Goal: Use online tool/utility: Utilize a website feature to perform a specific function

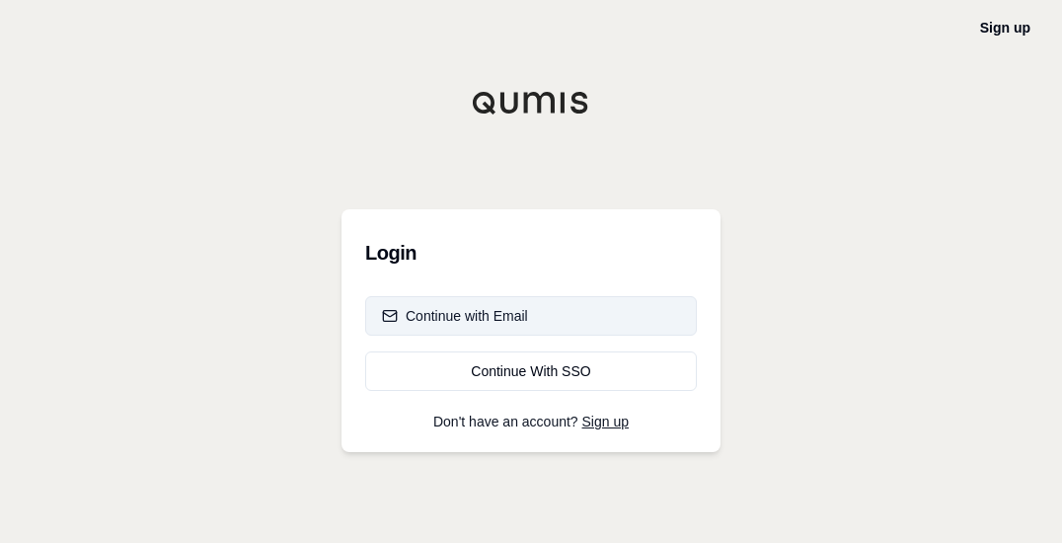
click at [420, 311] on div "Continue with Email" at bounding box center [455, 316] width 146 height 20
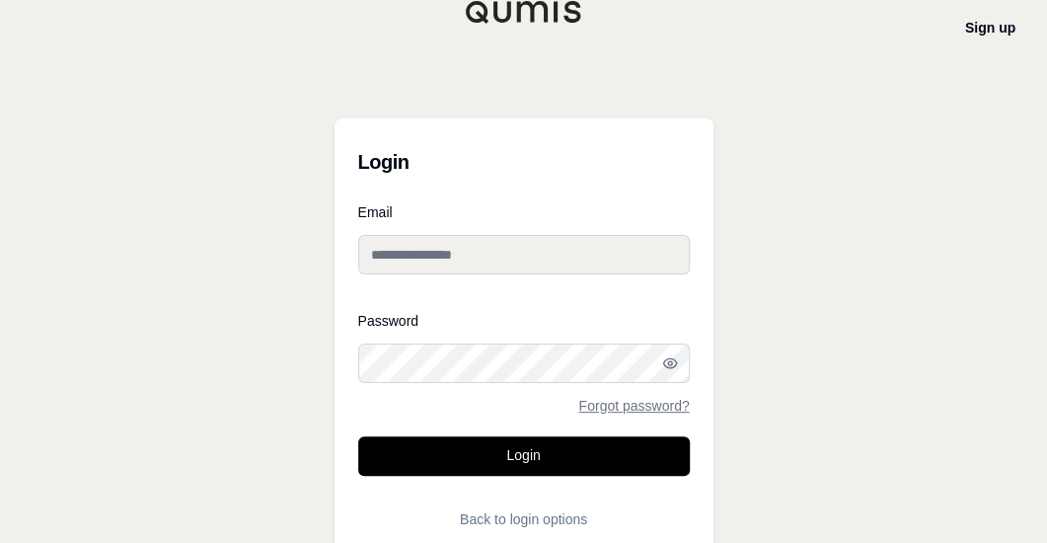
click at [434, 254] on input "Email" at bounding box center [524, 254] width 332 height 39
type input "**********"
click at [606, 402] on link "Forgot password?" at bounding box center [633, 406] width 111 height 14
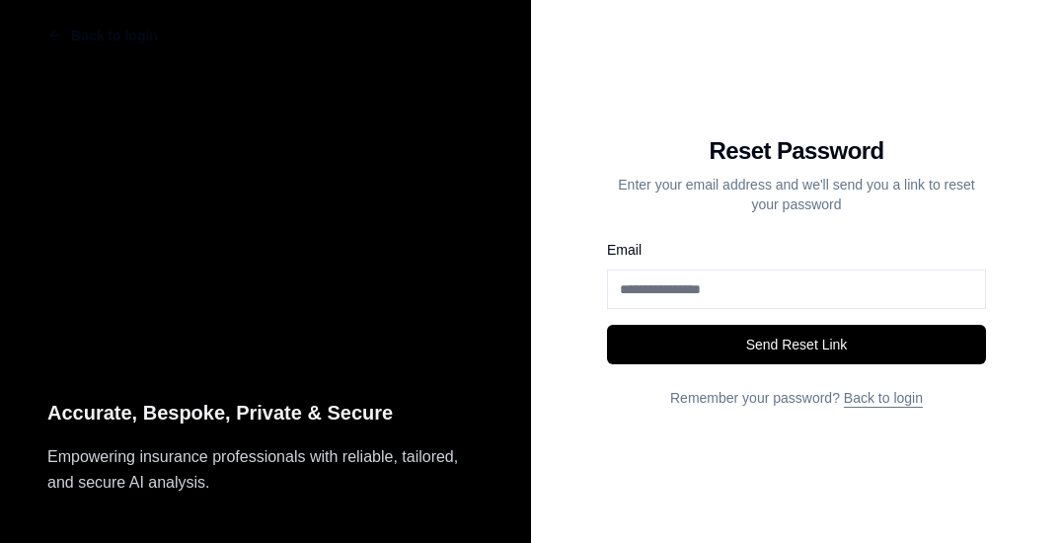
click at [623, 290] on input "Email" at bounding box center [796, 289] width 379 height 39
type input "**********"
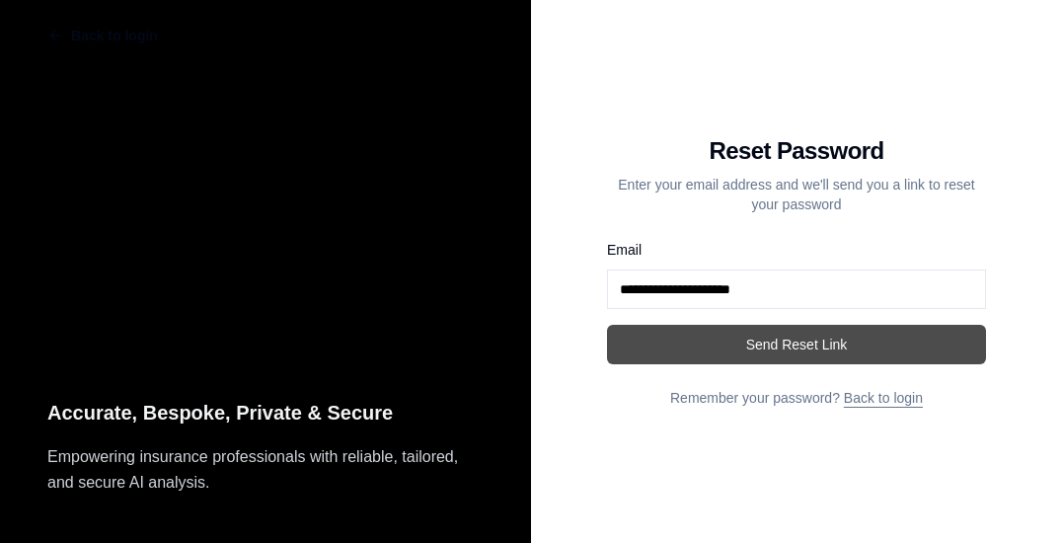
click at [728, 345] on button "Send Reset Link" at bounding box center [796, 344] width 379 height 39
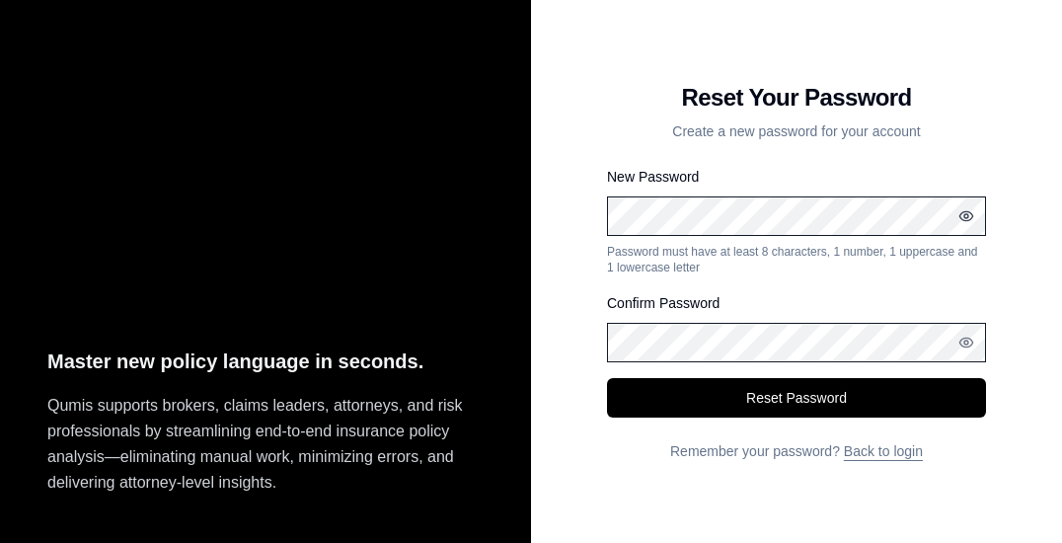
click at [971, 214] on icon "button" at bounding box center [966, 215] width 13 height 9
click at [964, 341] on circle "button" at bounding box center [966, 343] width 4 height 4
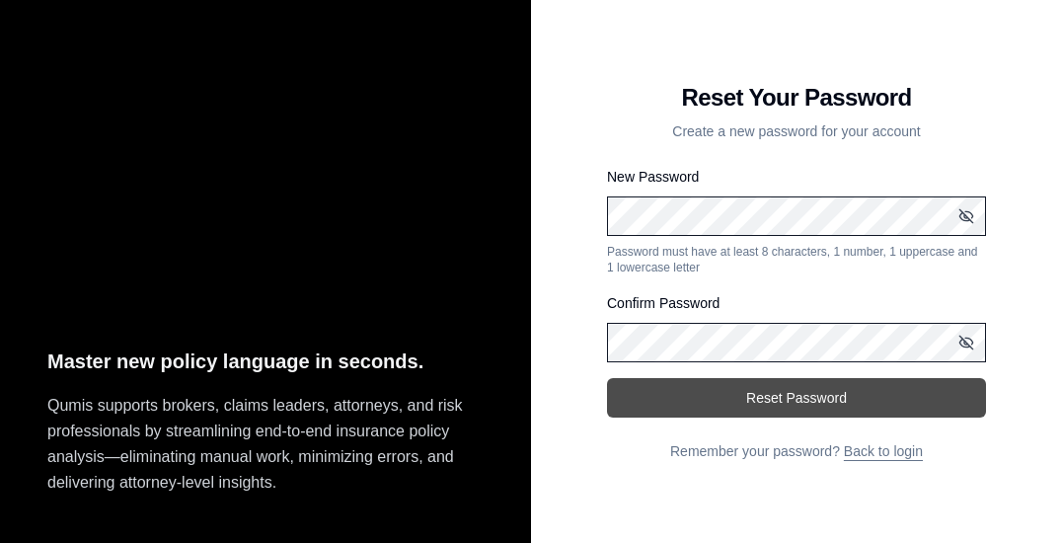
click at [829, 386] on button "Reset Password" at bounding box center [796, 397] width 379 height 39
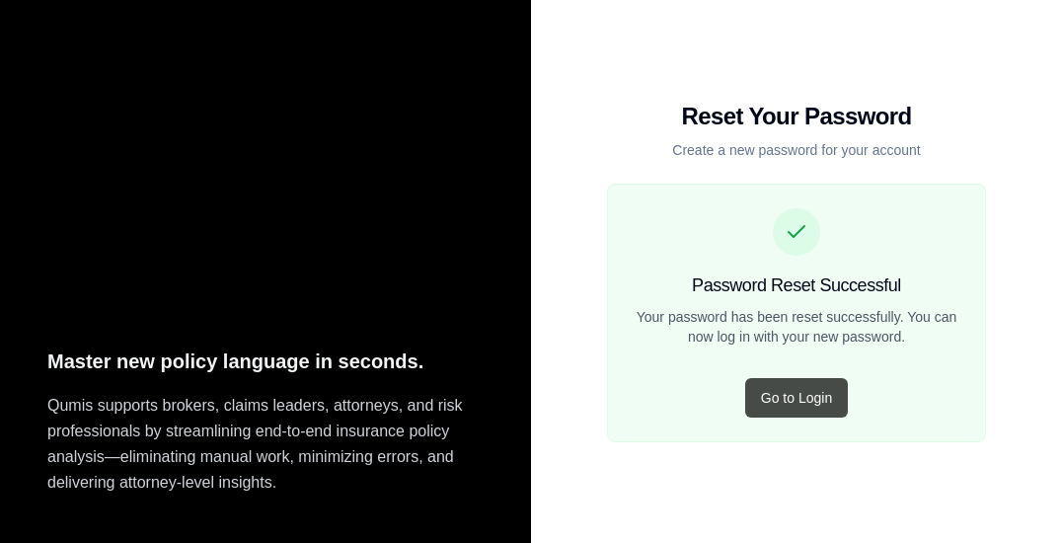
click at [811, 405] on button "Go to Login" at bounding box center [796, 397] width 103 height 39
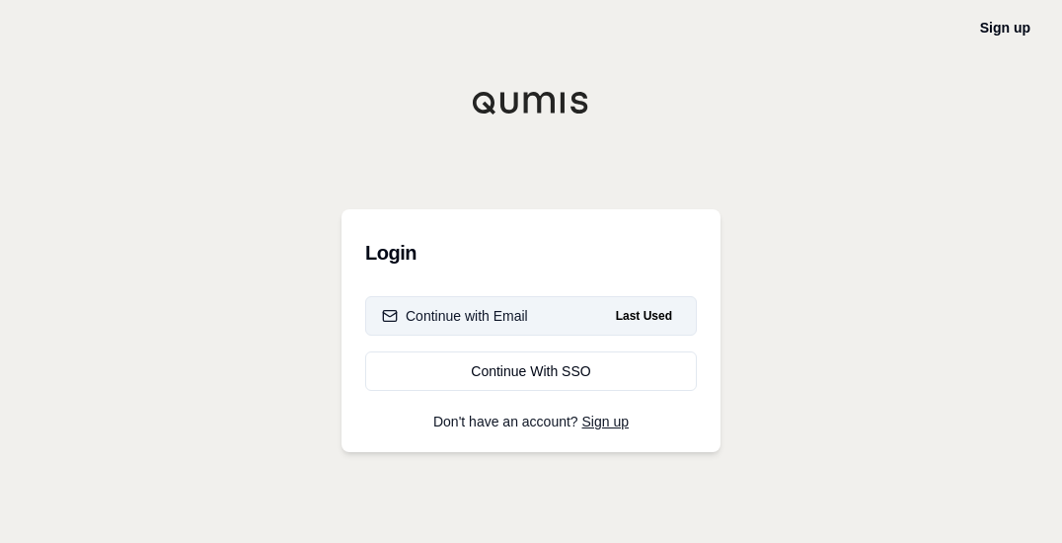
click at [477, 315] on div "Continue with Email" at bounding box center [455, 316] width 146 height 20
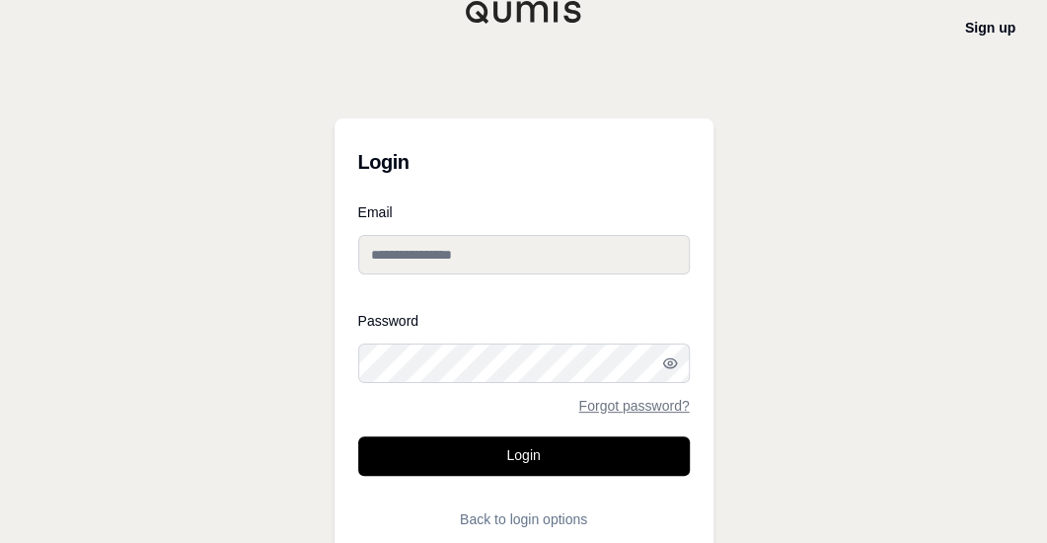
click at [480, 248] on input "Email" at bounding box center [524, 254] width 332 height 39
type input "**********"
click at [358, 436] on button "Login" at bounding box center [524, 455] width 332 height 39
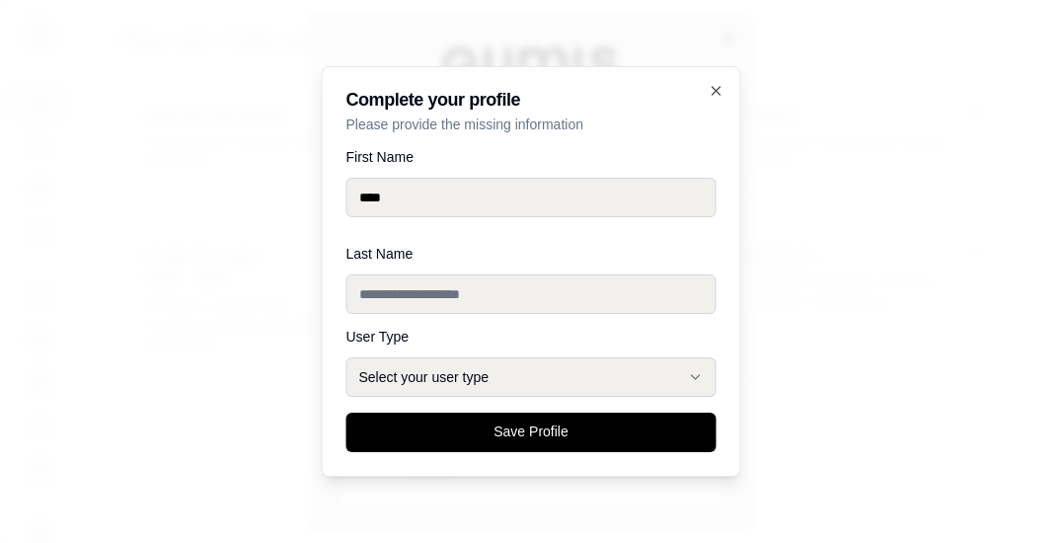
type input "****"
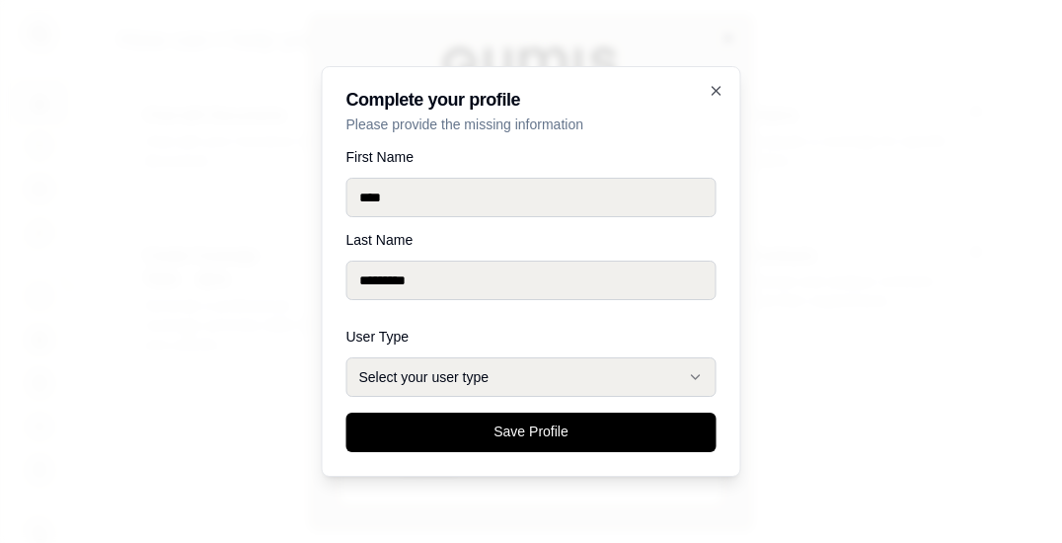
type input "*********"
click at [495, 366] on button "Select your user type" at bounding box center [532, 376] width 370 height 39
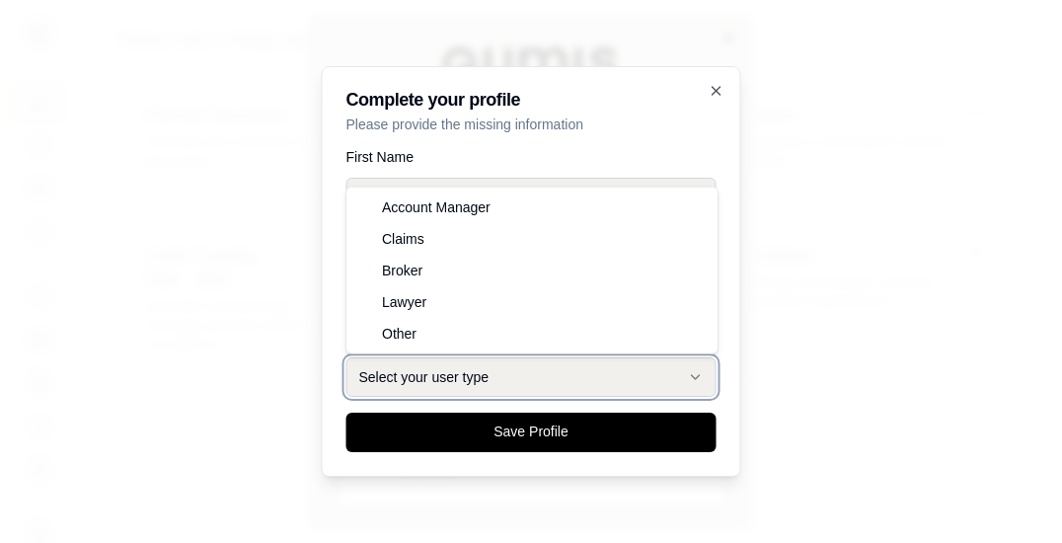
select select "******"
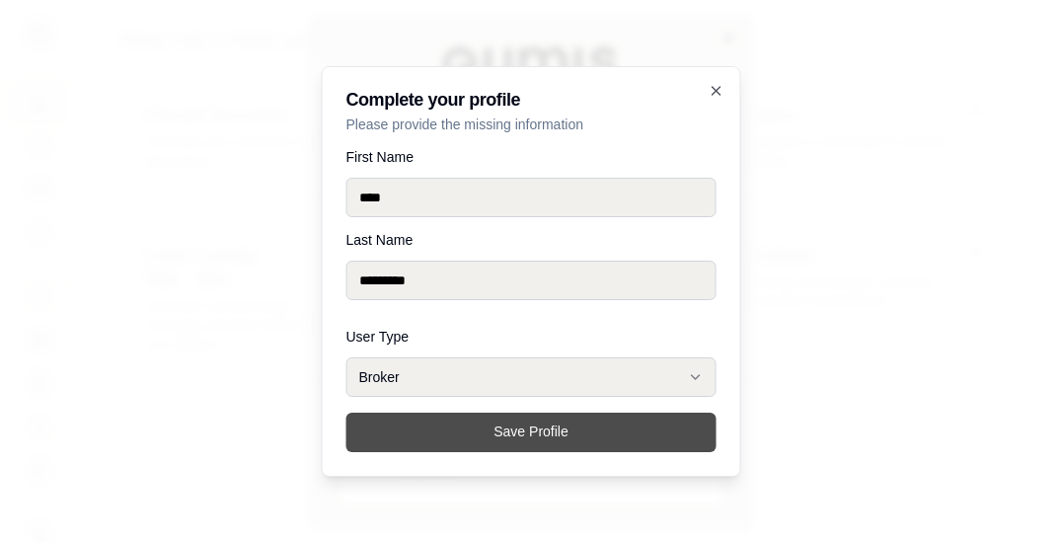
click at [513, 424] on button "Save Profile" at bounding box center [532, 432] width 370 height 39
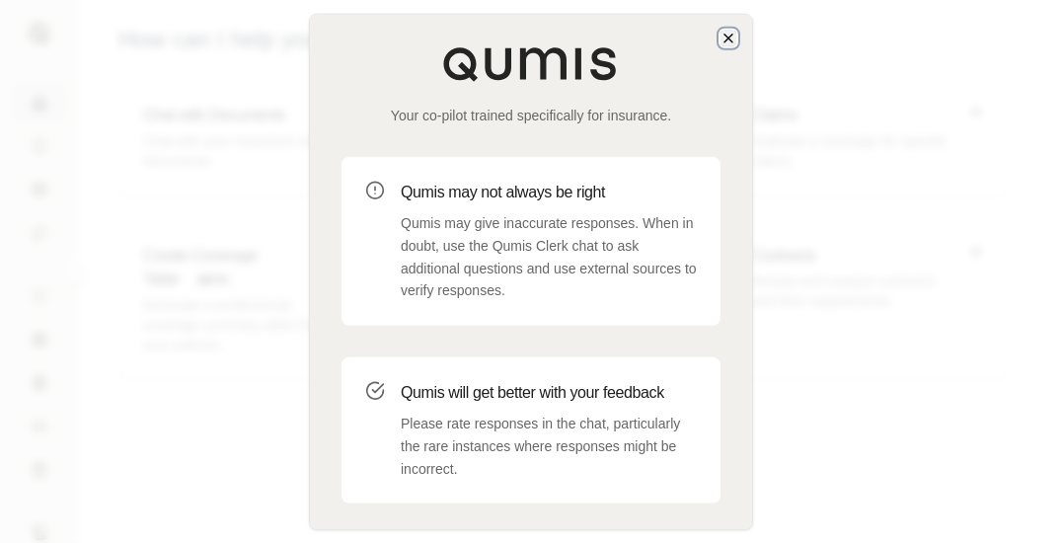
click at [725, 38] on icon "button" at bounding box center [729, 39] width 16 height 16
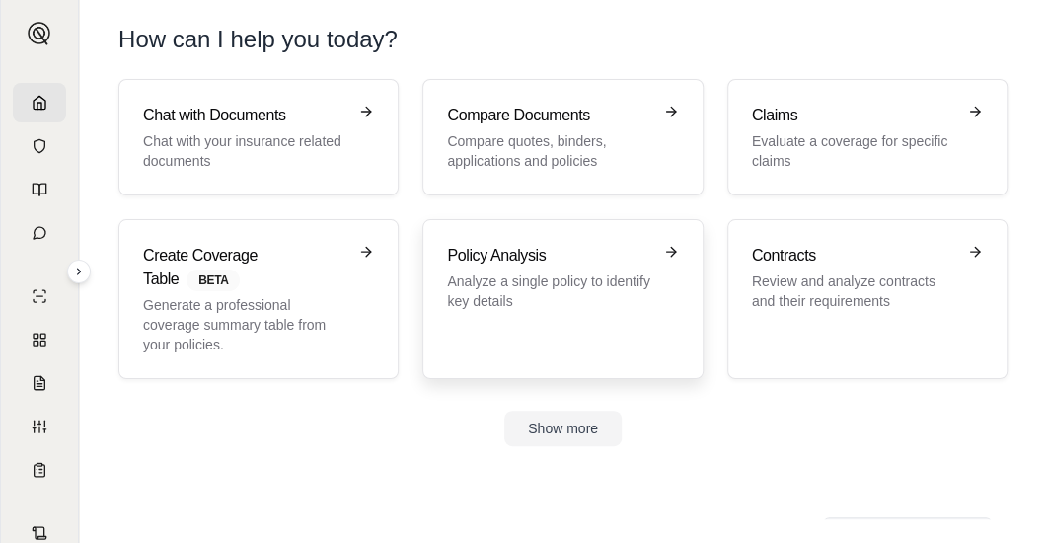
click at [517, 283] on p "Analyze a single policy to identify key details" at bounding box center [548, 290] width 203 height 39
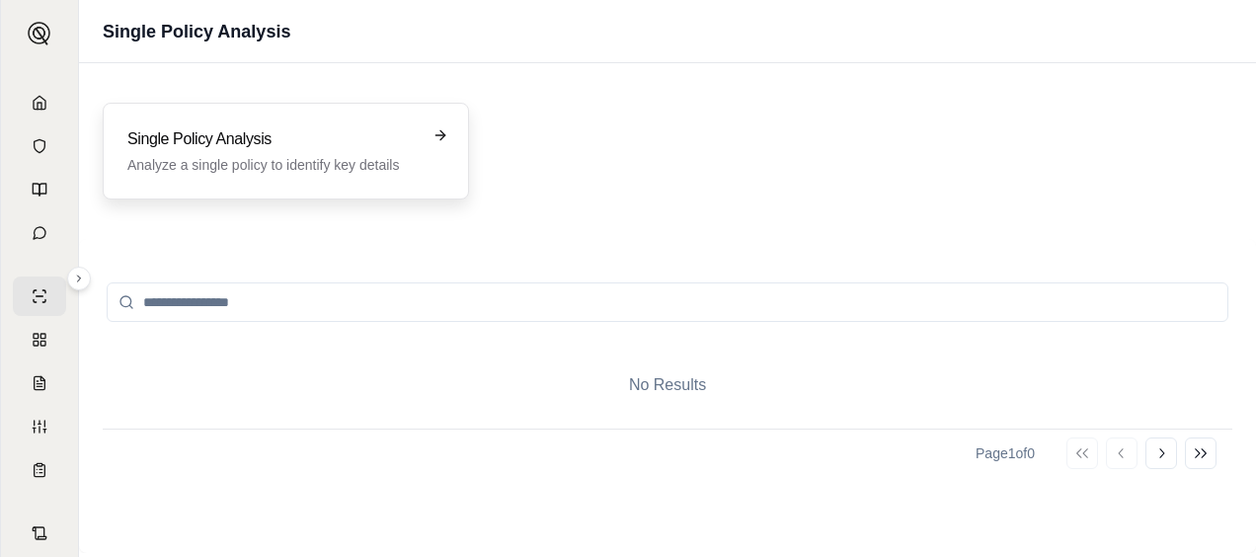
click at [305, 162] on p "Analyze a single policy to identify key details" at bounding box center [271, 165] width 289 height 20
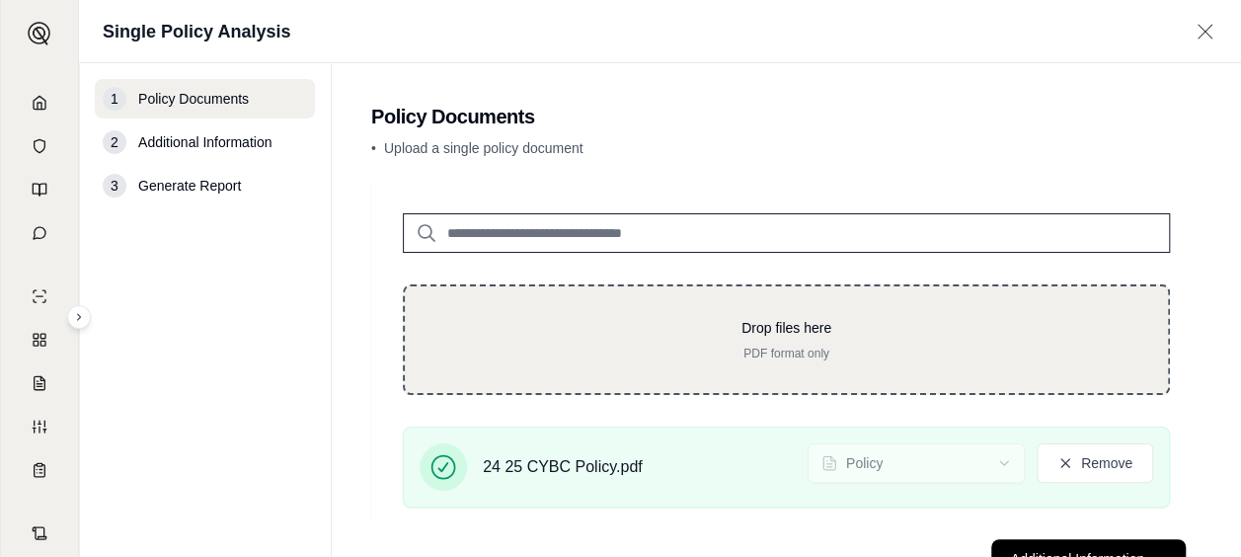
scroll to position [76, 0]
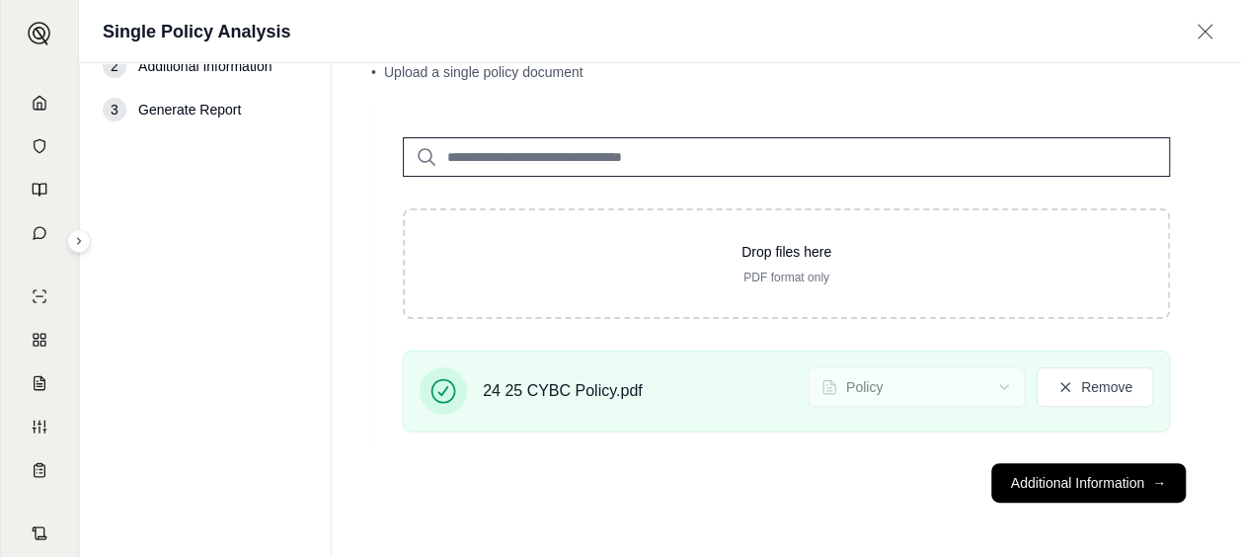
drag, startPoint x: 1080, startPoint y: 477, endPoint x: 790, endPoint y: 522, distance: 293.8
click at [790, 522] on main "Policy Documents • Upload a single policy document Drop files here PDF format o…" at bounding box center [786, 272] width 909 height 571
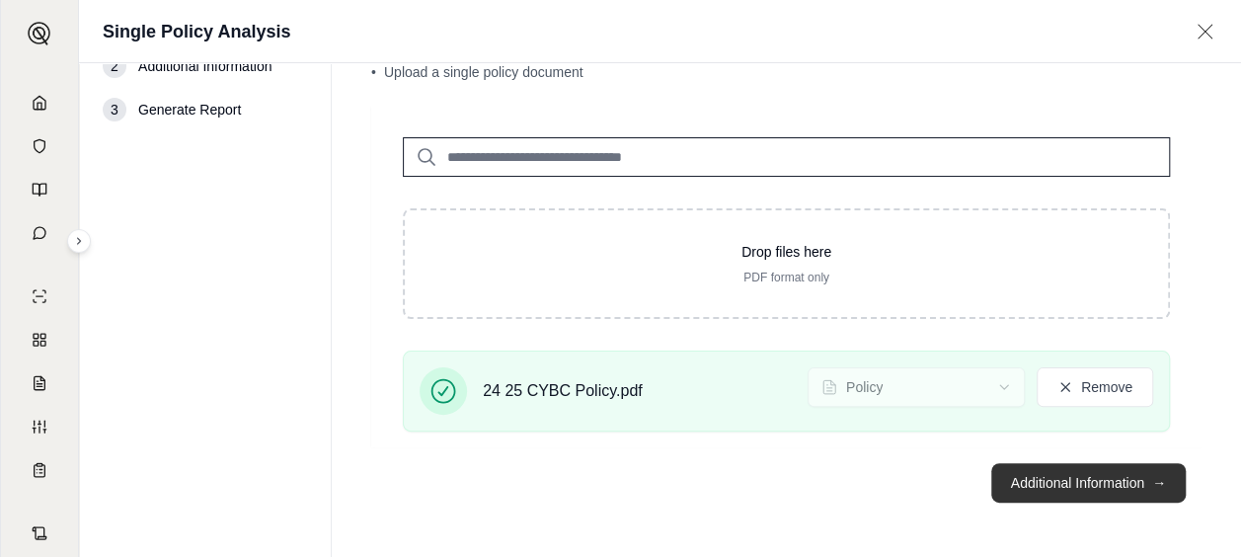
click at [1061, 481] on button "Additional Information →" at bounding box center [1088, 482] width 194 height 39
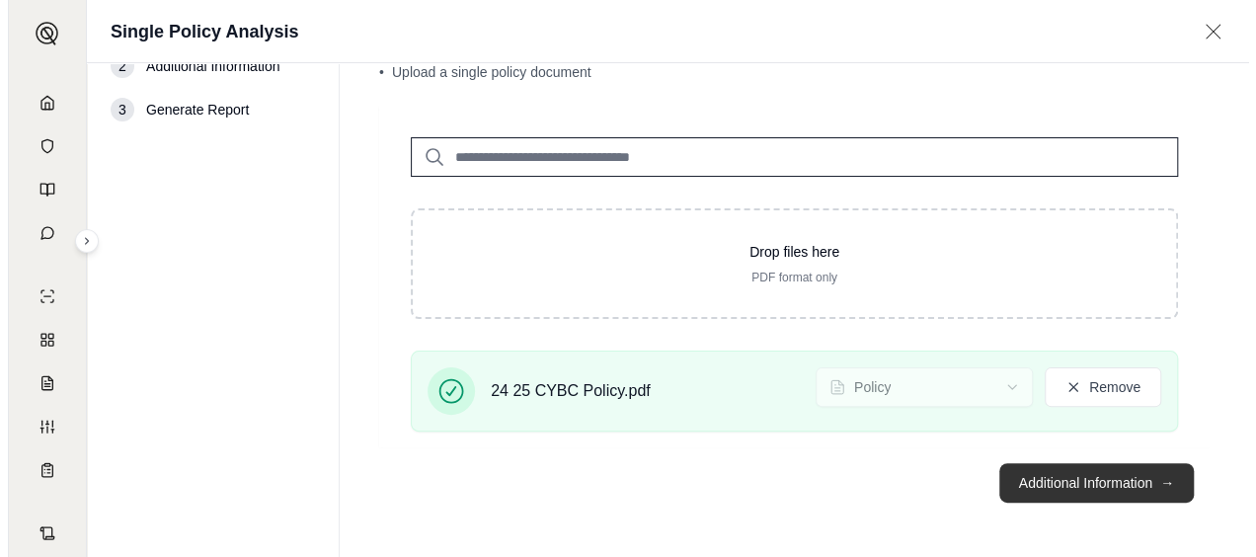
scroll to position [0, 0]
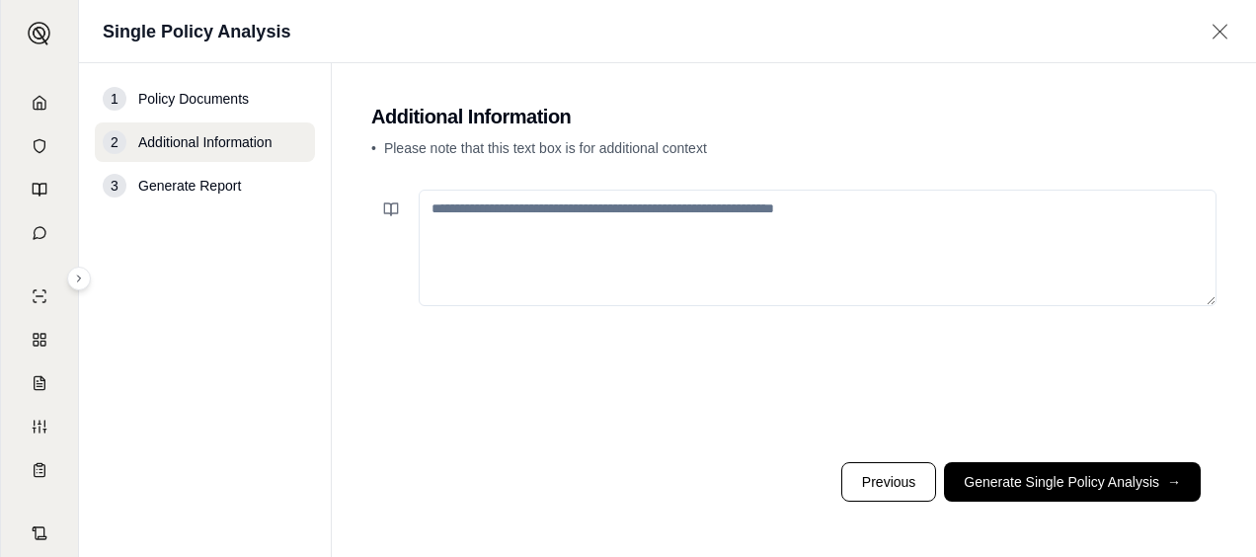
drag, startPoint x: 1127, startPoint y: 481, endPoint x: 775, endPoint y: 494, distance: 352.7
click at [775, 494] on footer "Previous Generate Single Policy Analysis →" at bounding box center [793, 481] width 845 height 71
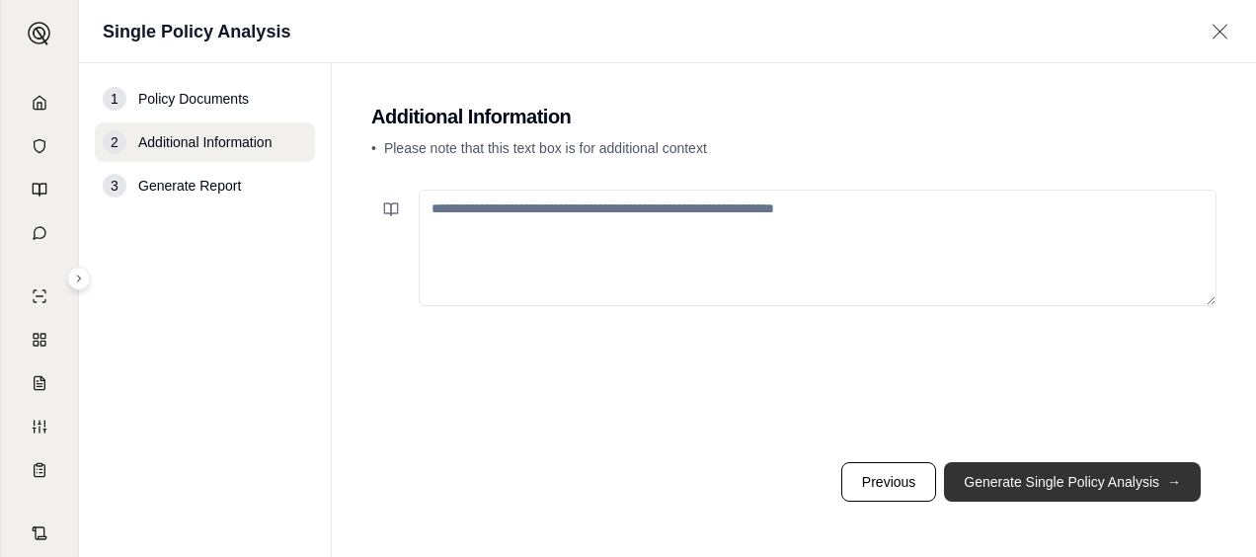
click at [1009, 480] on button "Generate Single Policy Analysis →" at bounding box center [1072, 481] width 257 height 39
